Goal: Task Accomplishment & Management: Manage account settings

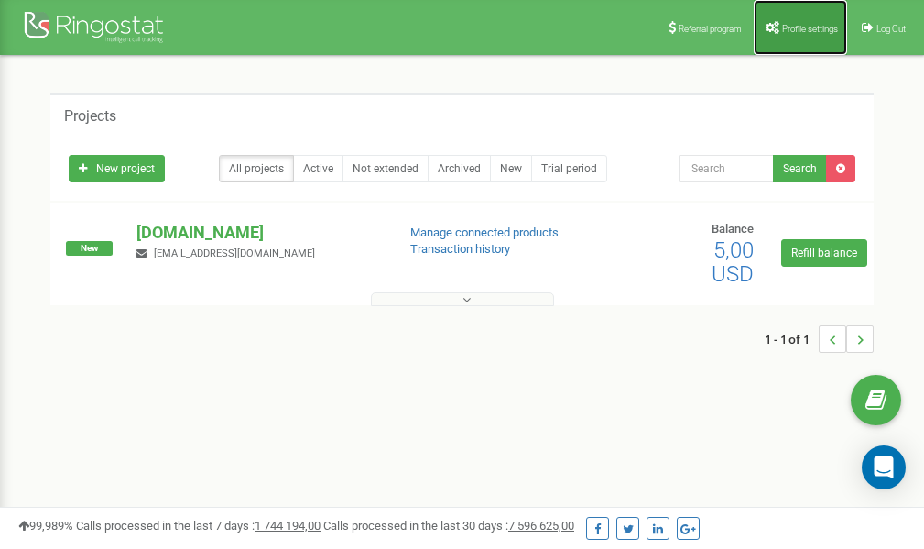
click at [794, 24] on span "Profile settings" at bounding box center [810, 29] width 56 height 10
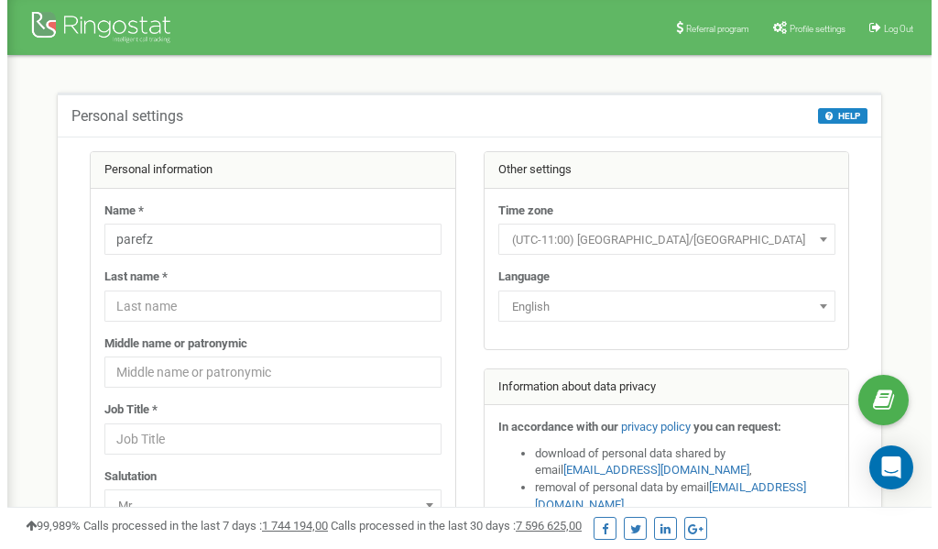
scroll to position [92, 0]
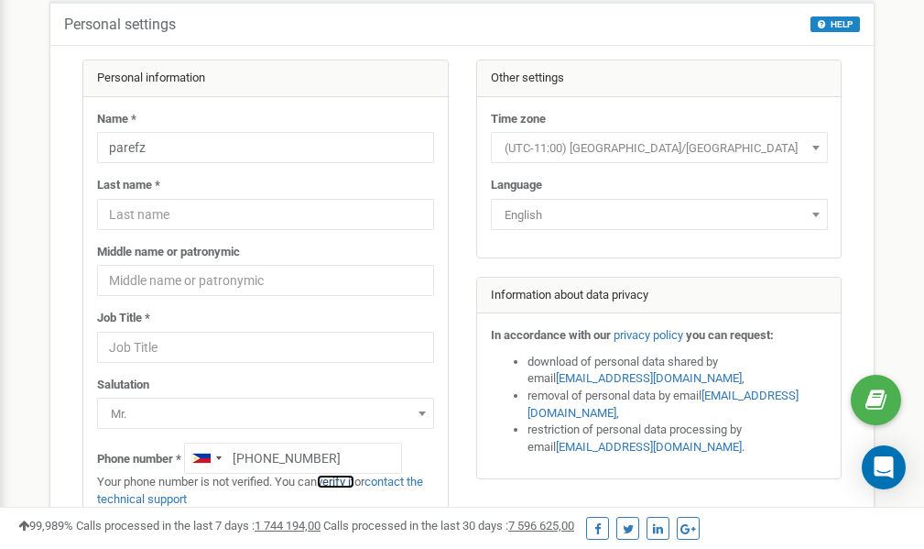
click at [345, 483] on link "verify it" at bounding box center [336, 482] width 38 height 14
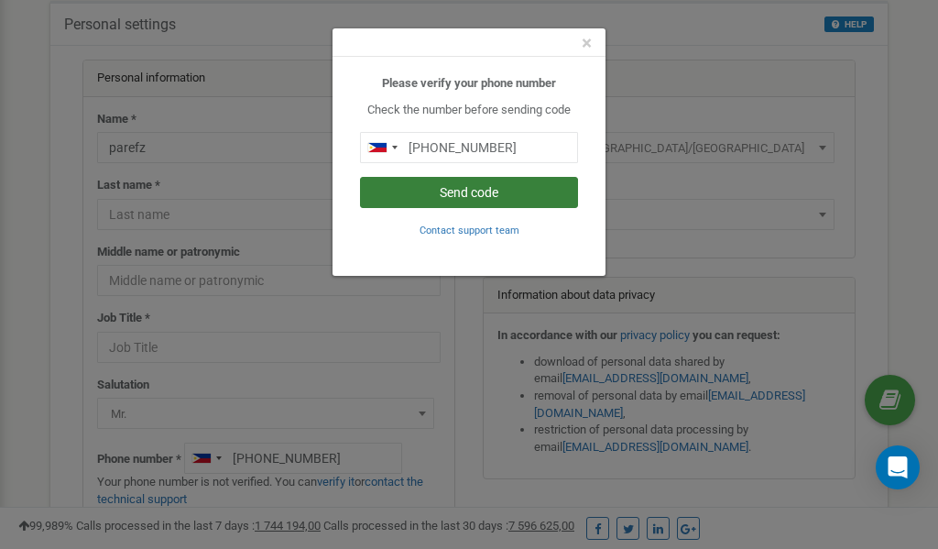
click at [479, 191] on button "Send code" at bounding box center [469, 192] width 218 height 31
